Goal: Task Accomplishment & Management: Use online tool/utility

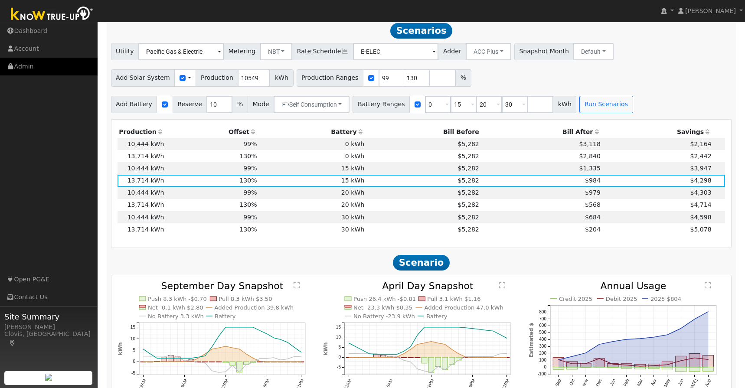
scroll to position [316, 0]
click at [23, 69] on link "Admin" at bounding box center [49, 67] width 98 height 18
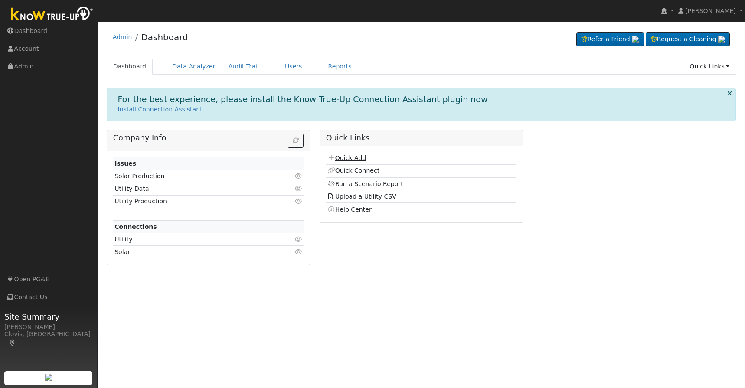
click at [343, 158] on link "Quick Add" at bounding box center [346, 157] width 39 height 7
